Goal: Check status: Check status

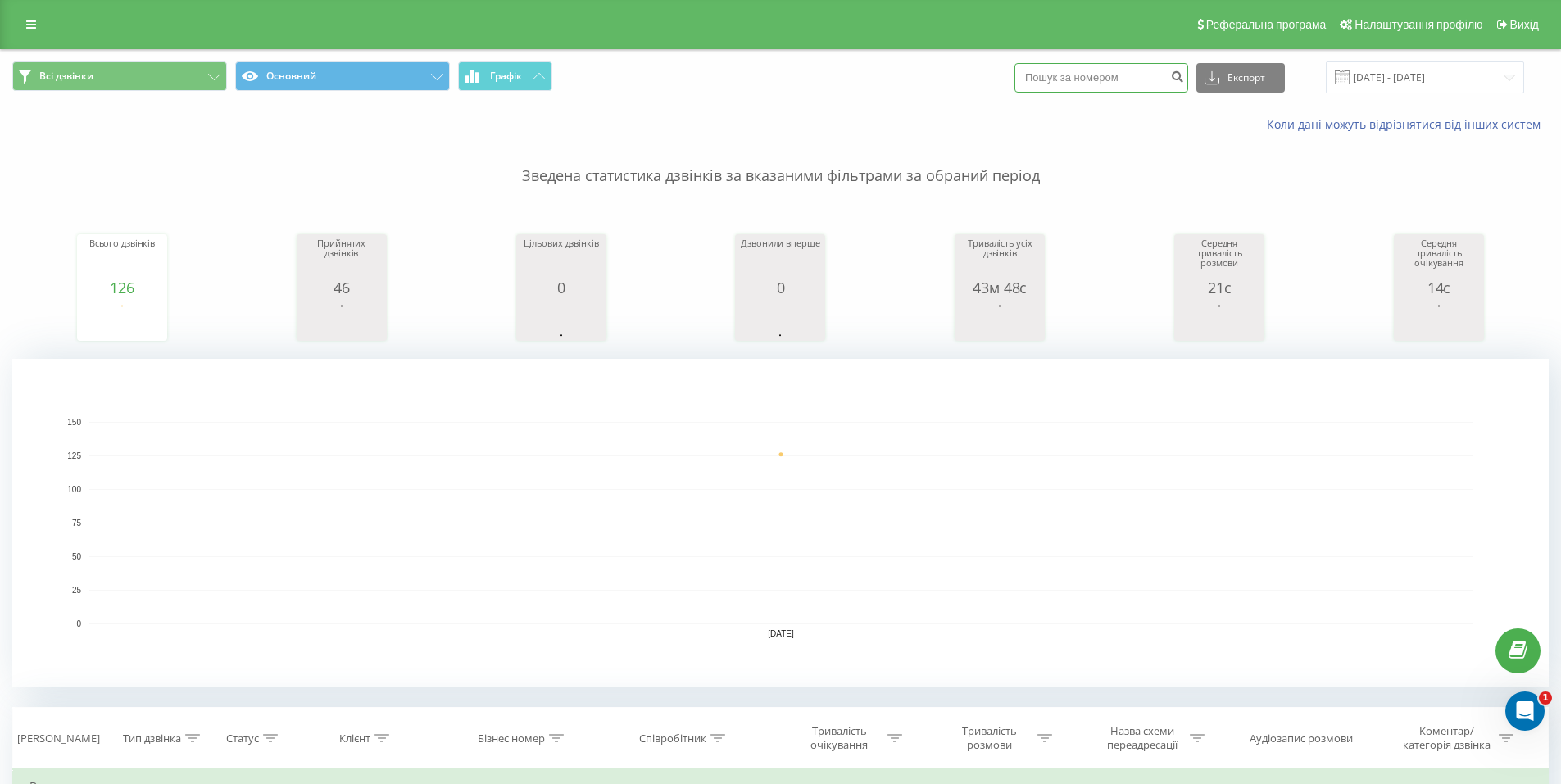
click at [1130, 82] on input at bounding box center [1101, 78] width 173 height 29
click at [1429, 90] on input "[DATE] - [DATE]" at bounding box center [1425, 77] width 198 height 32
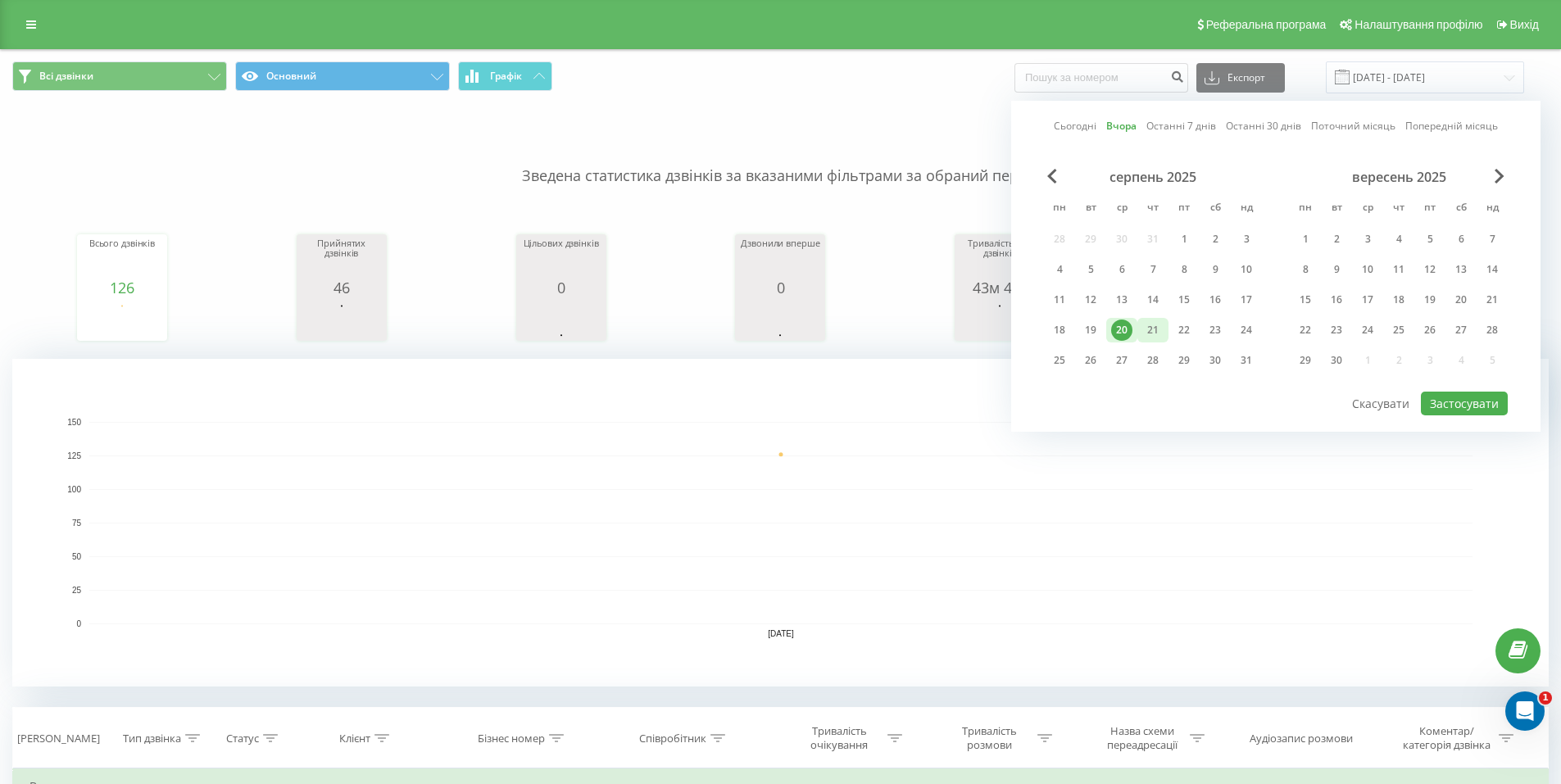
click at [1163, 329] on div "21" at bounding box center [1153, 329] width 31 height 24
click at [1475, 410] on button "Застосувати" at bounding box center [1464, 404] width 87 height 24
type input "[DATE] - [DATE]"
